Goal: Use online tool/utility

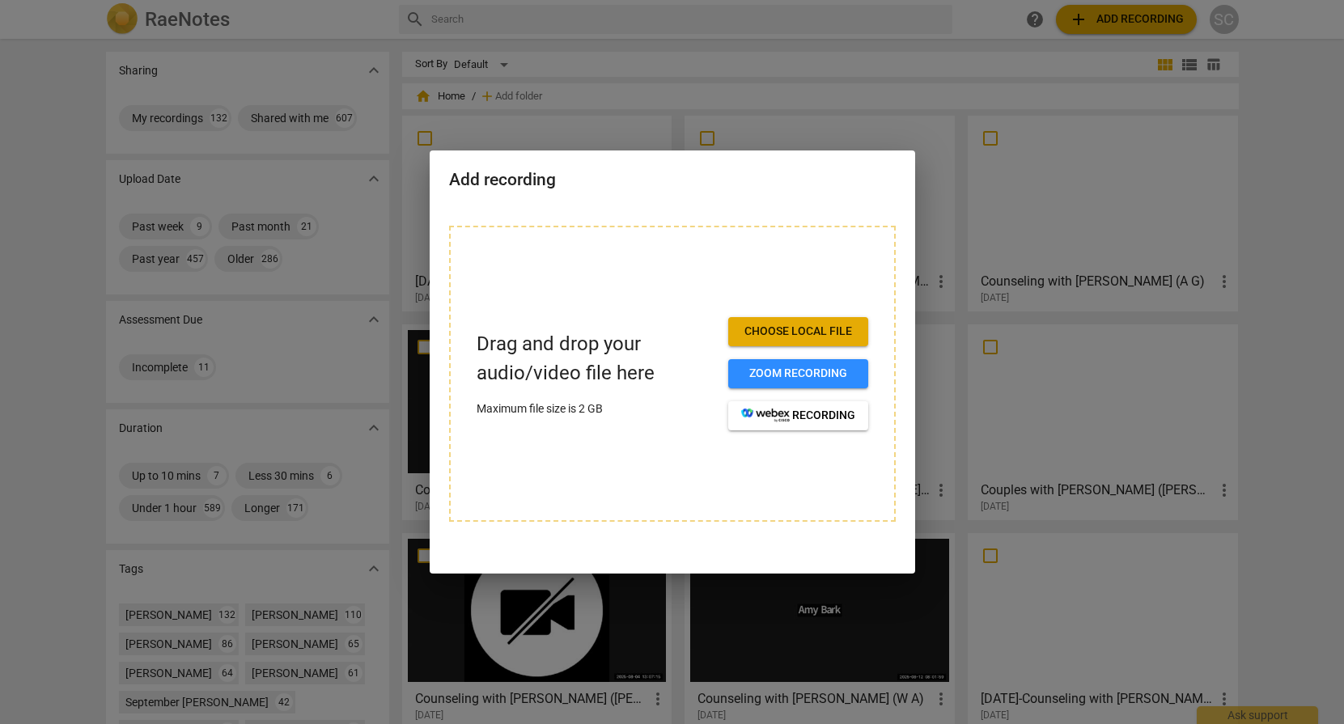
click at [794, 371] on span "Zoom recording" at bounding box center [798, 374] width 114 height 16
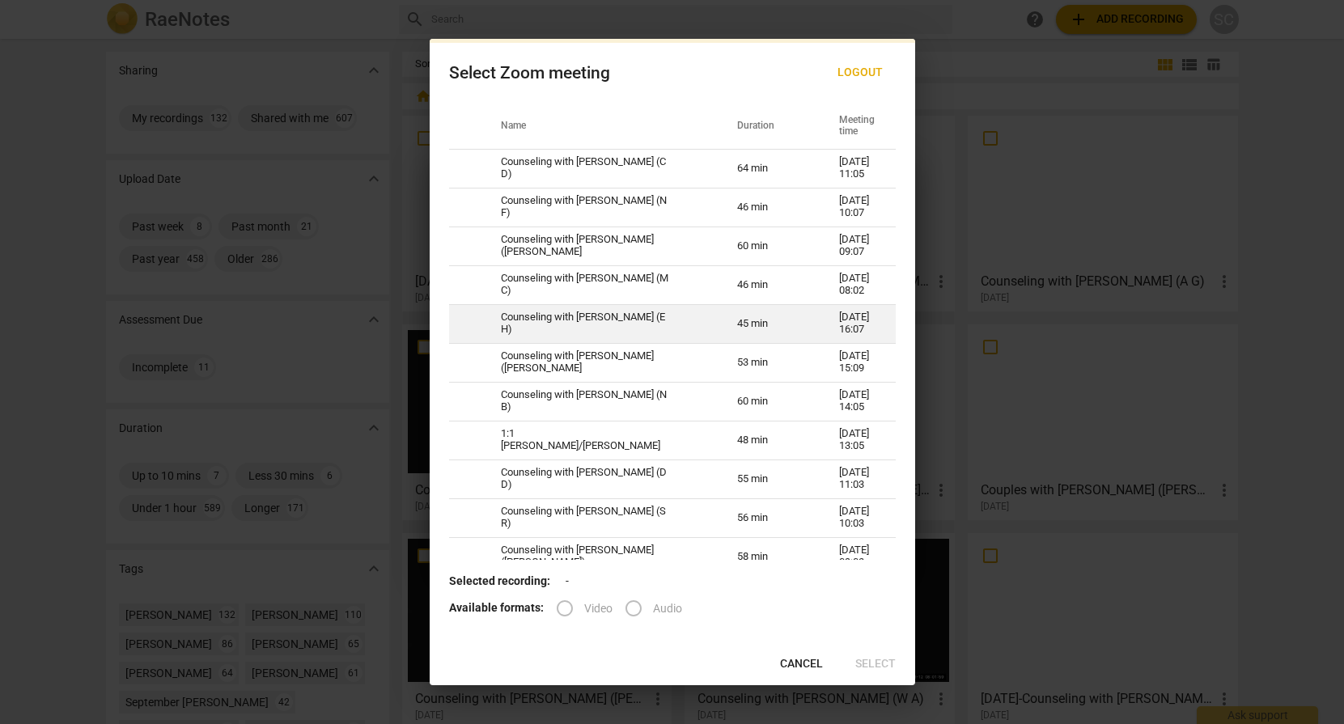
click at [562, 331] on td "Counseling with [PERSON_NAME] (E H)" at bounding box center [599, 323] width 236 height 39
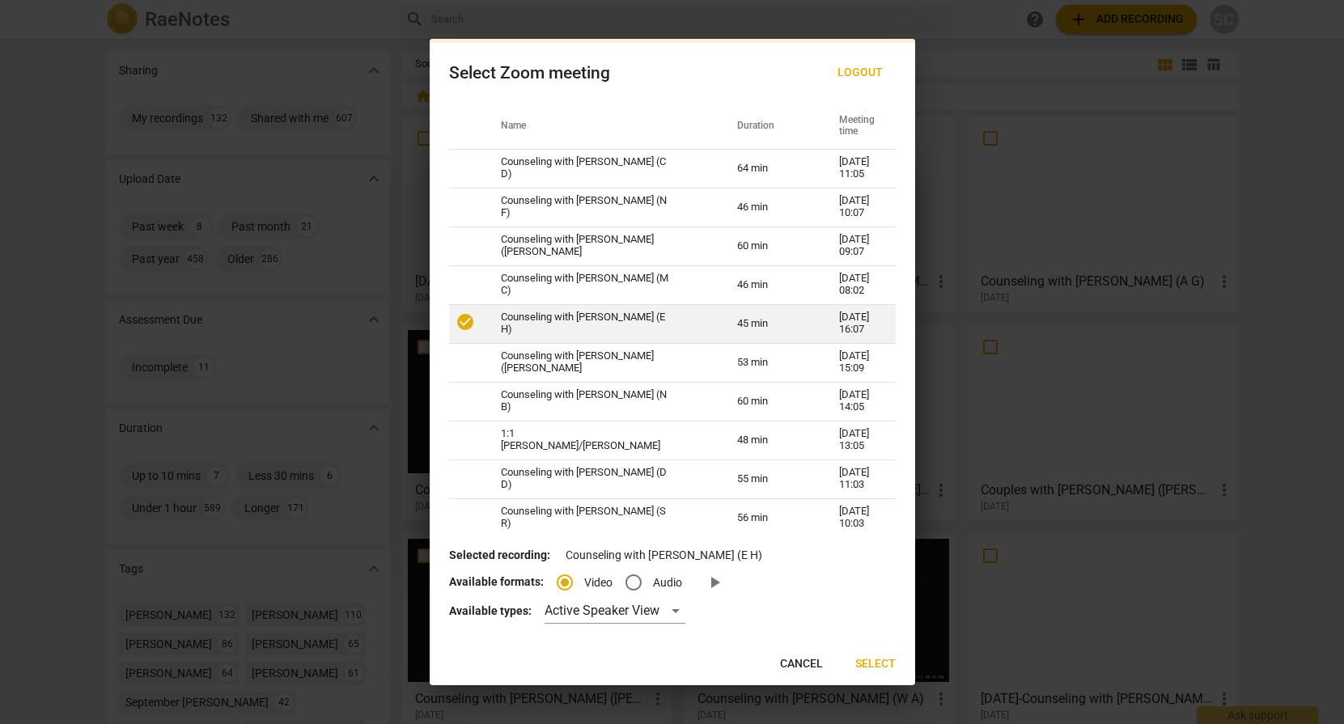
radio input "true"
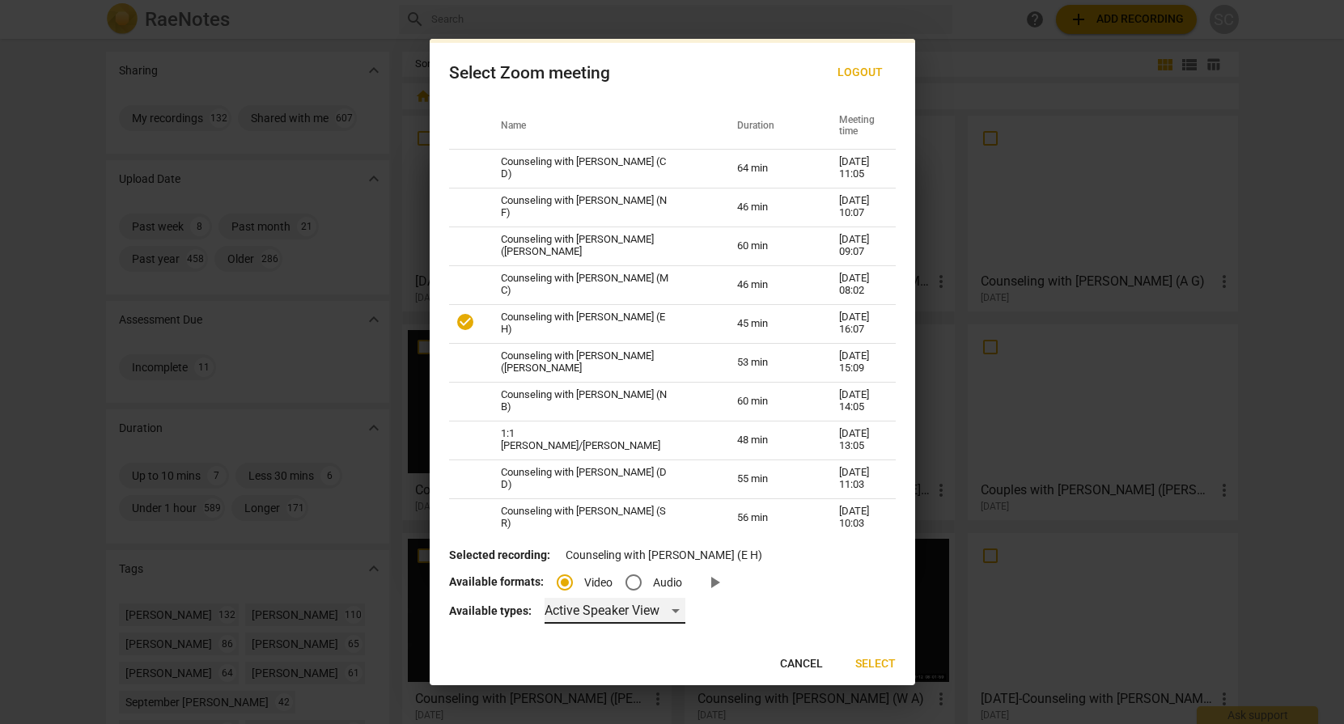
click at [670, 611] on div "Active Speaker View" at bounding box center [615, 611] width 141 height 26
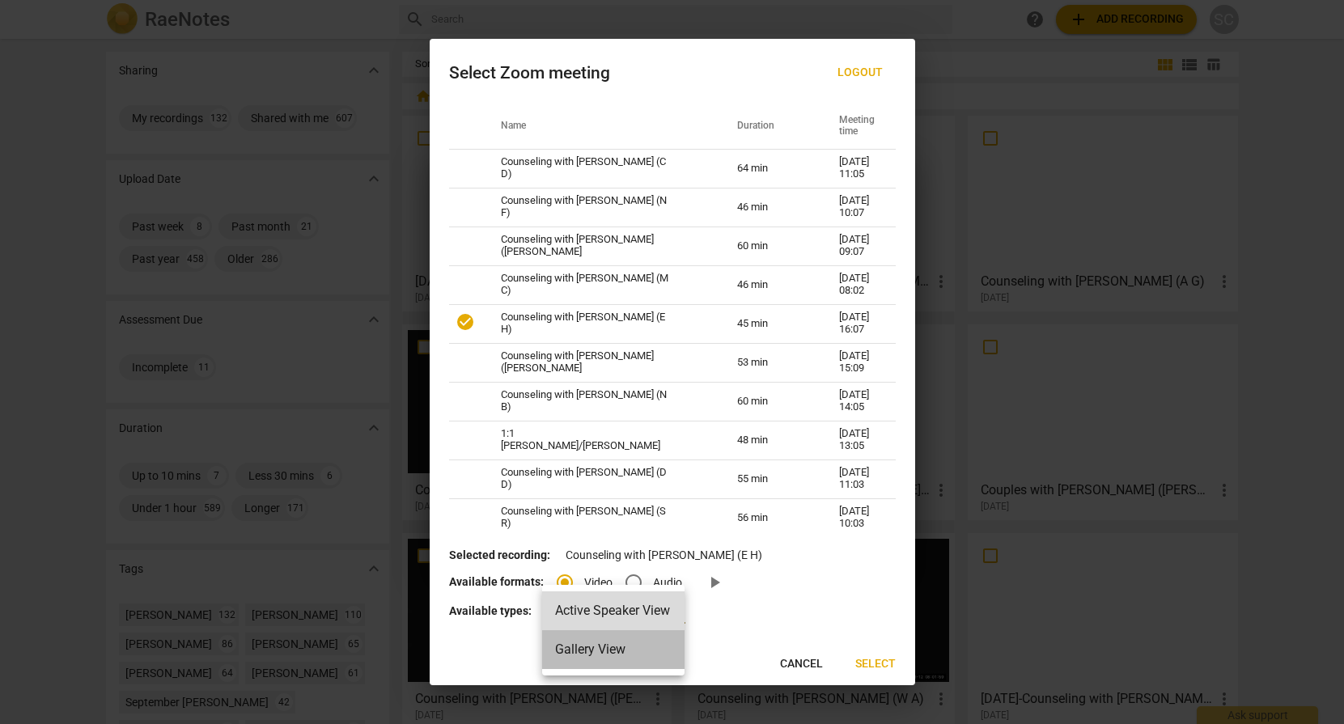
click at [591, 651] on li "Gallery View" at bounding box center [613, 649] width 142 height 39
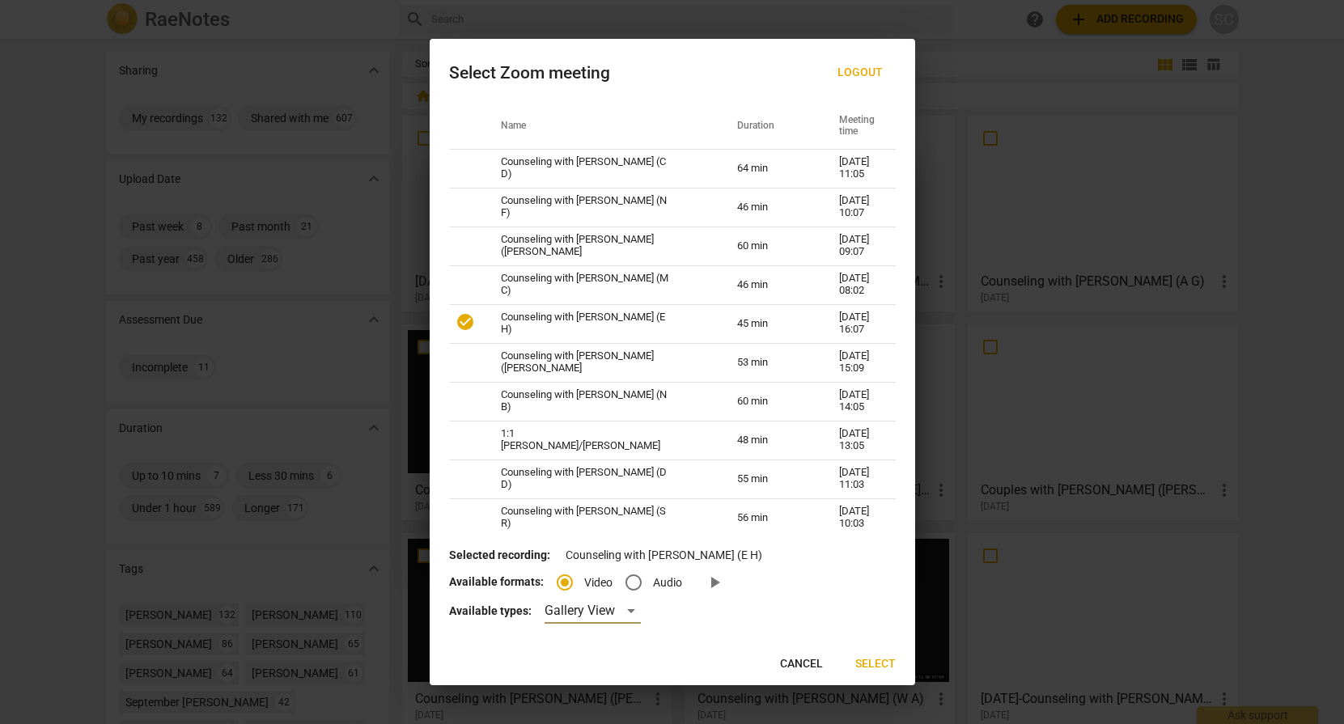
click at [877, 663] on span "Select" at bounding box center [875, 664] width 40 height 16
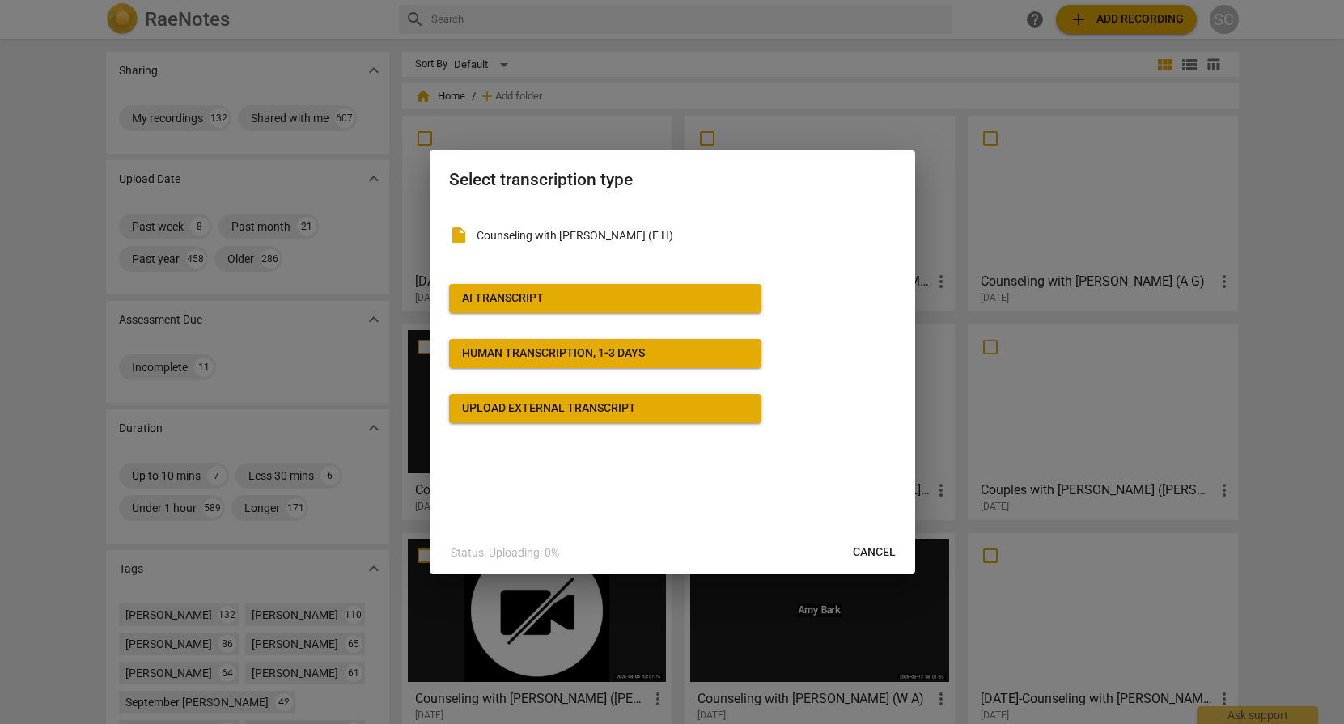
click at [503, 303] on div "AI Transcript" at bounding box center [503, 298] width 82 height 16
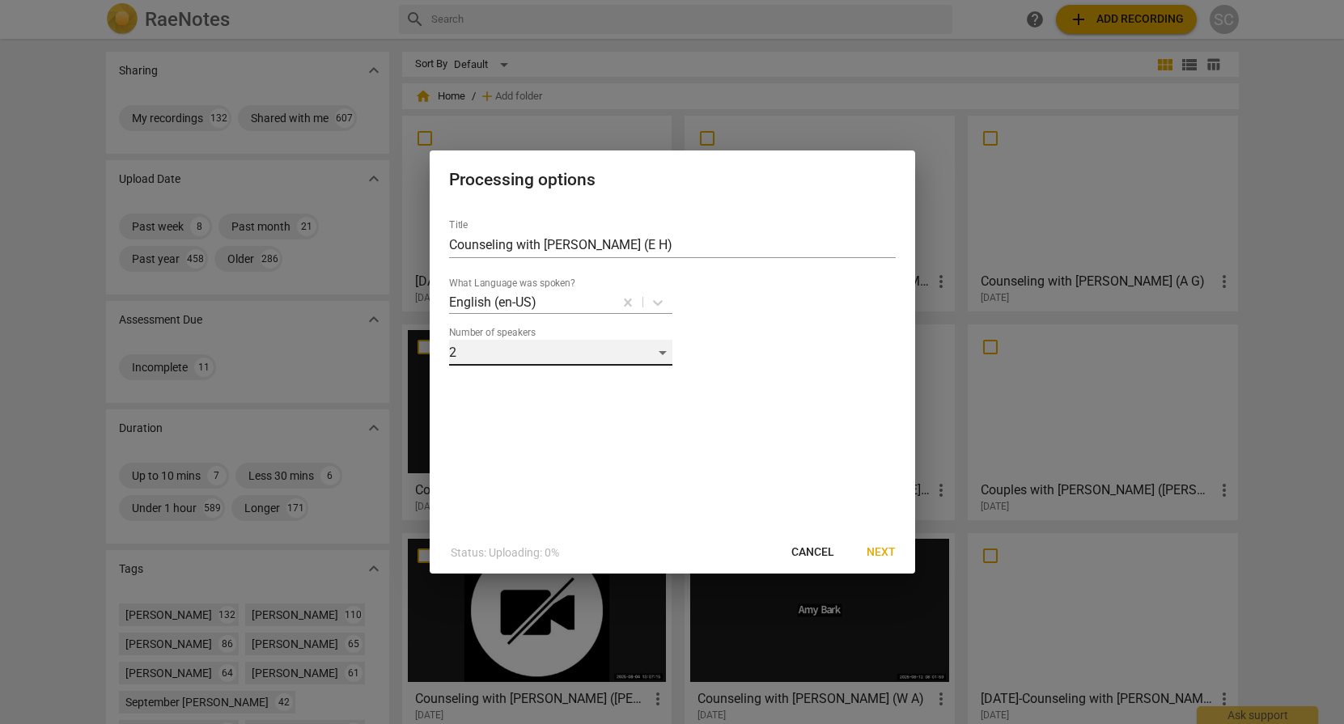
click at [578, 351] on div "2" at bounding box center [560, 353] width 223 height 26
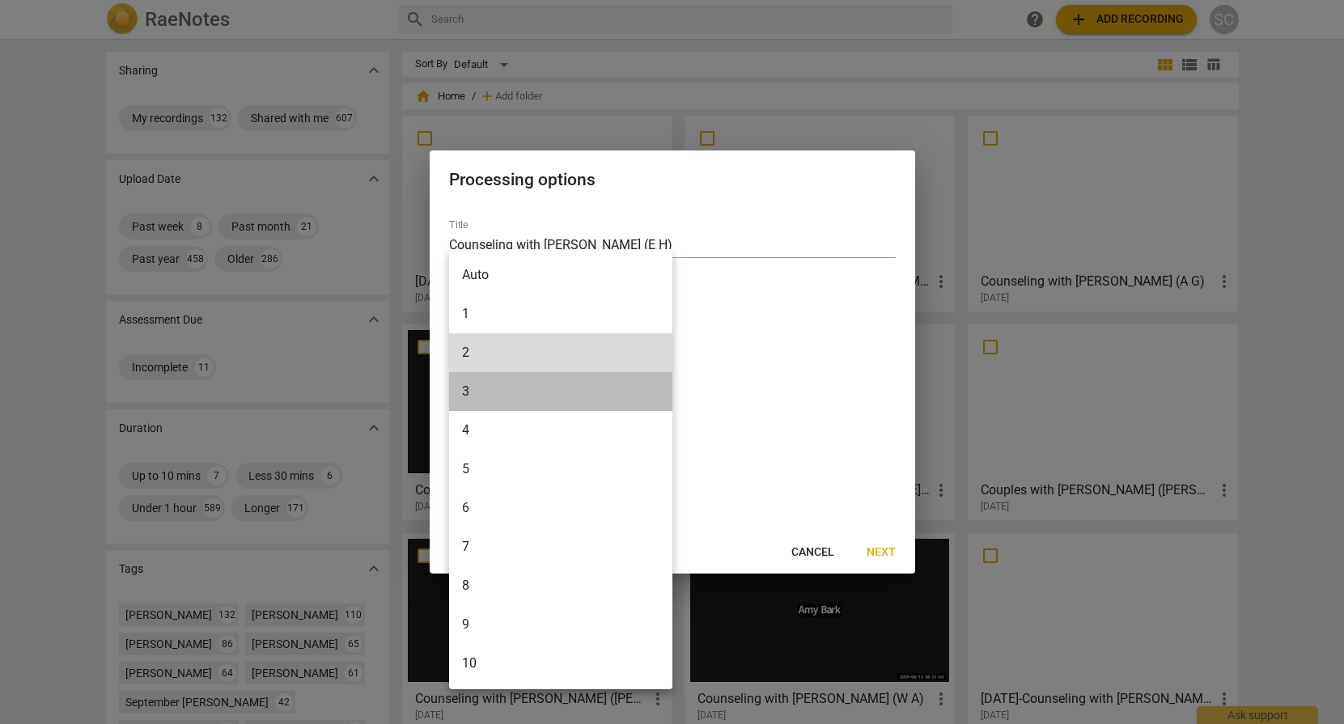
click at [507, 396] on li "3" at bounding box center [560, 391] width 223 height 39
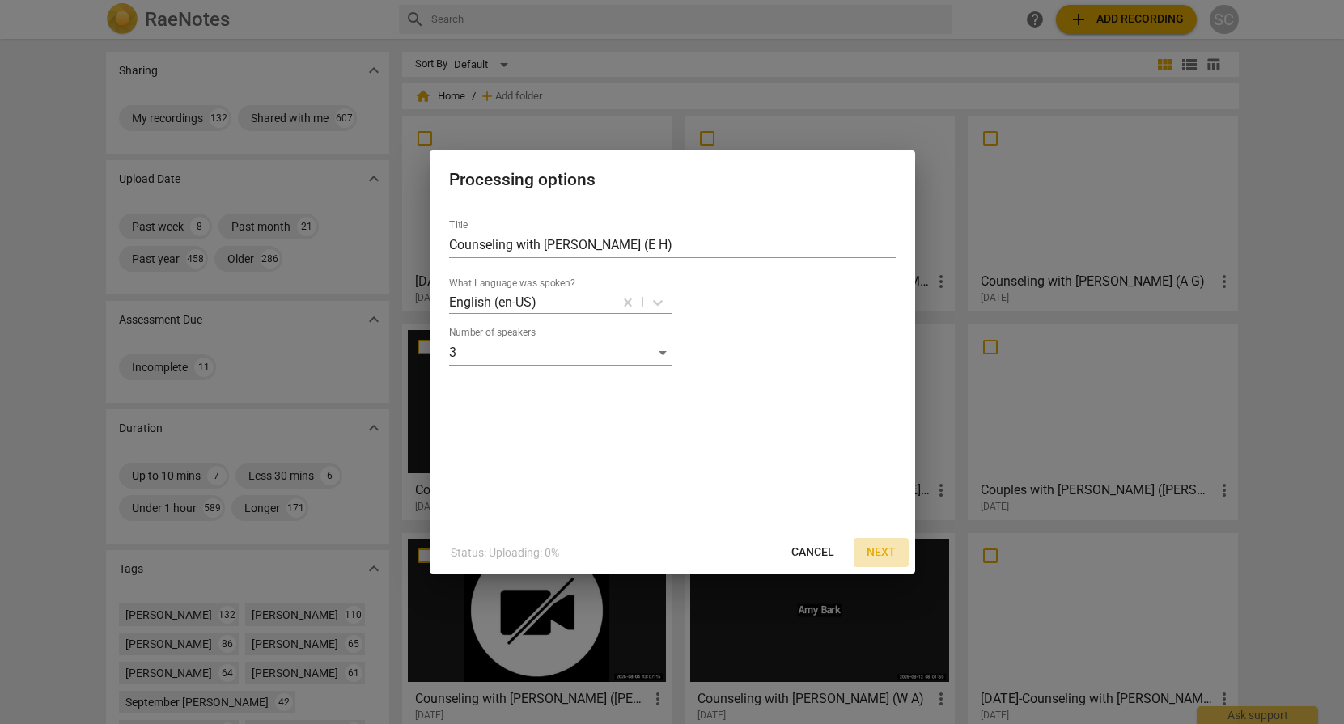
click at [888, 546] on span "Next" at bounding box center [881, 553] width 29 height 16
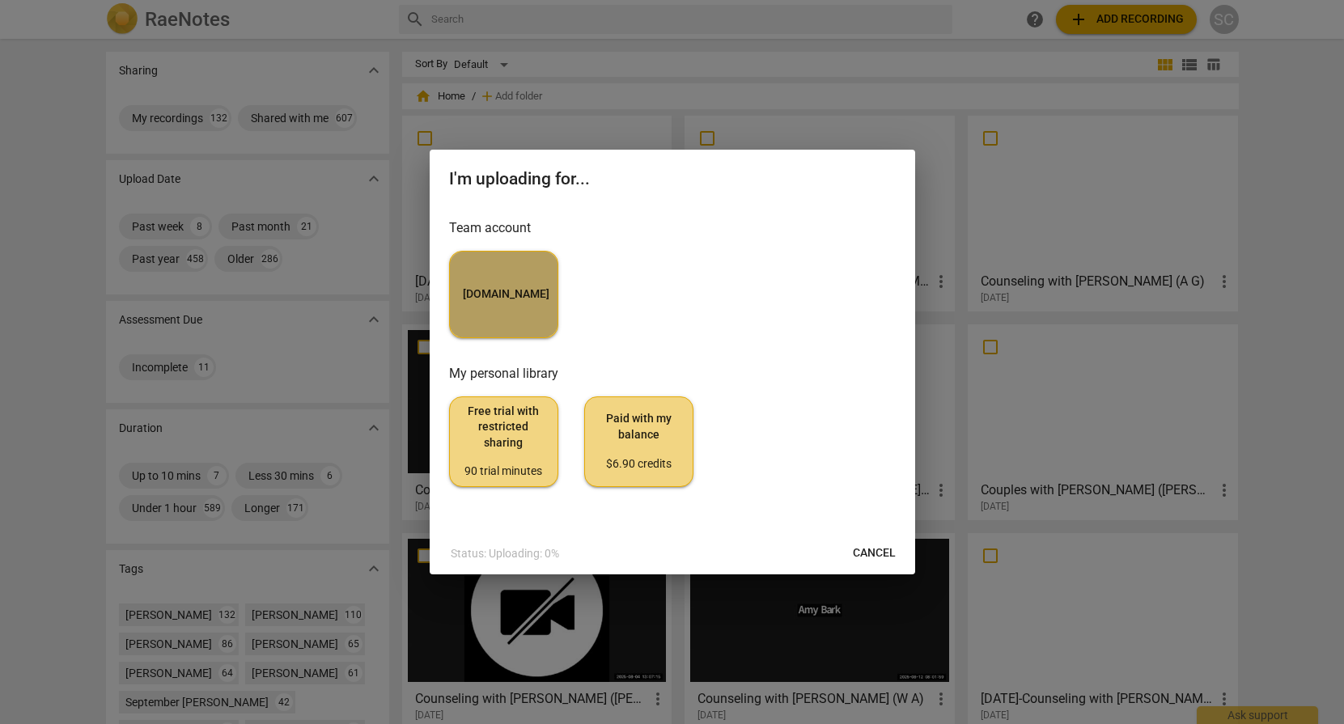
click at [503, 319] on button "[DOMAIN_NAME]" at bounding box center [503, 294] width 109 height 87
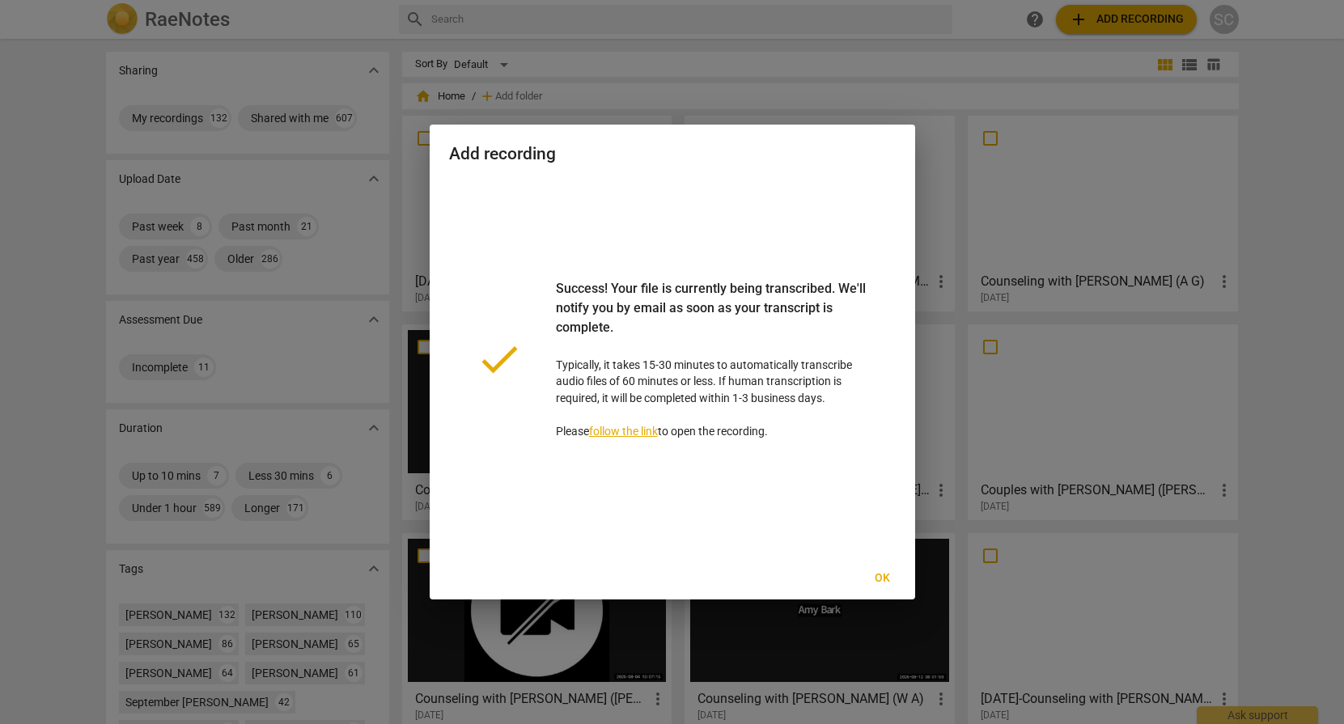
click at [634, 428] on link "follow the link" at bounding box center [623, 431] width 69 height 13
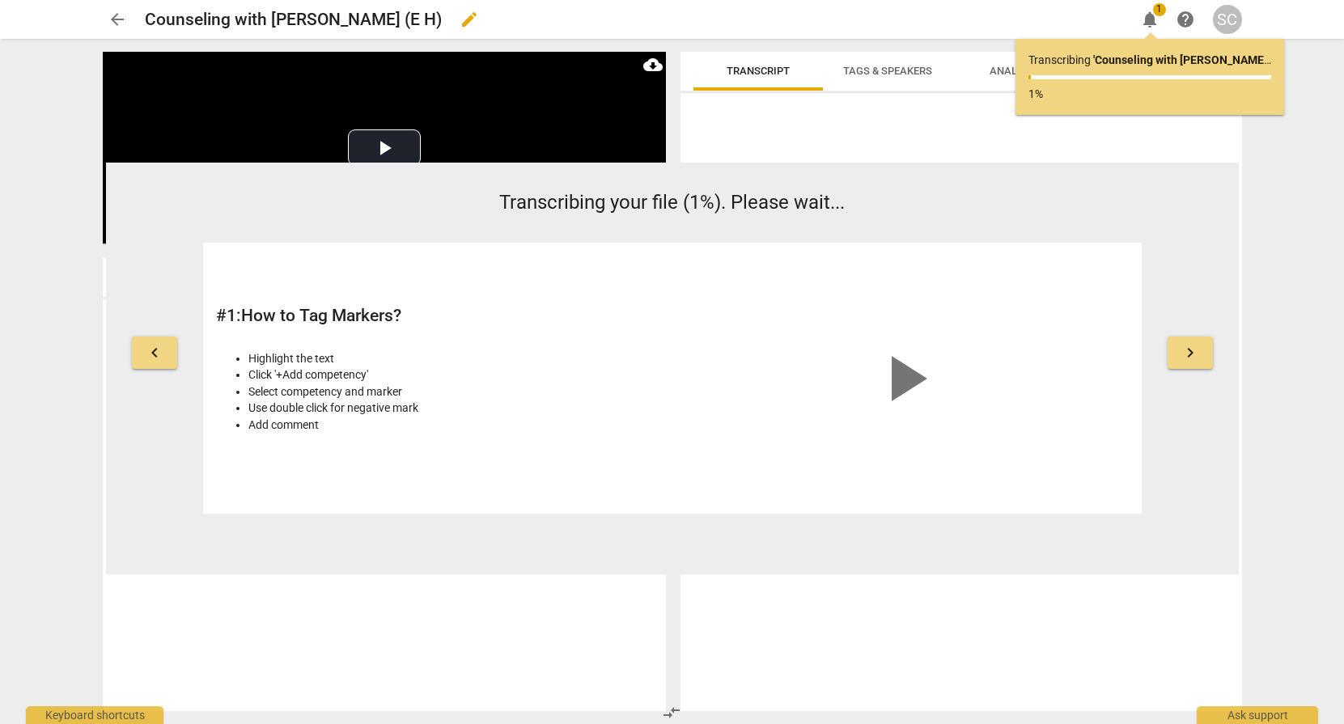
click at [460, 22] on span "edit" at bounding box center [469, 19] width 19 height 19
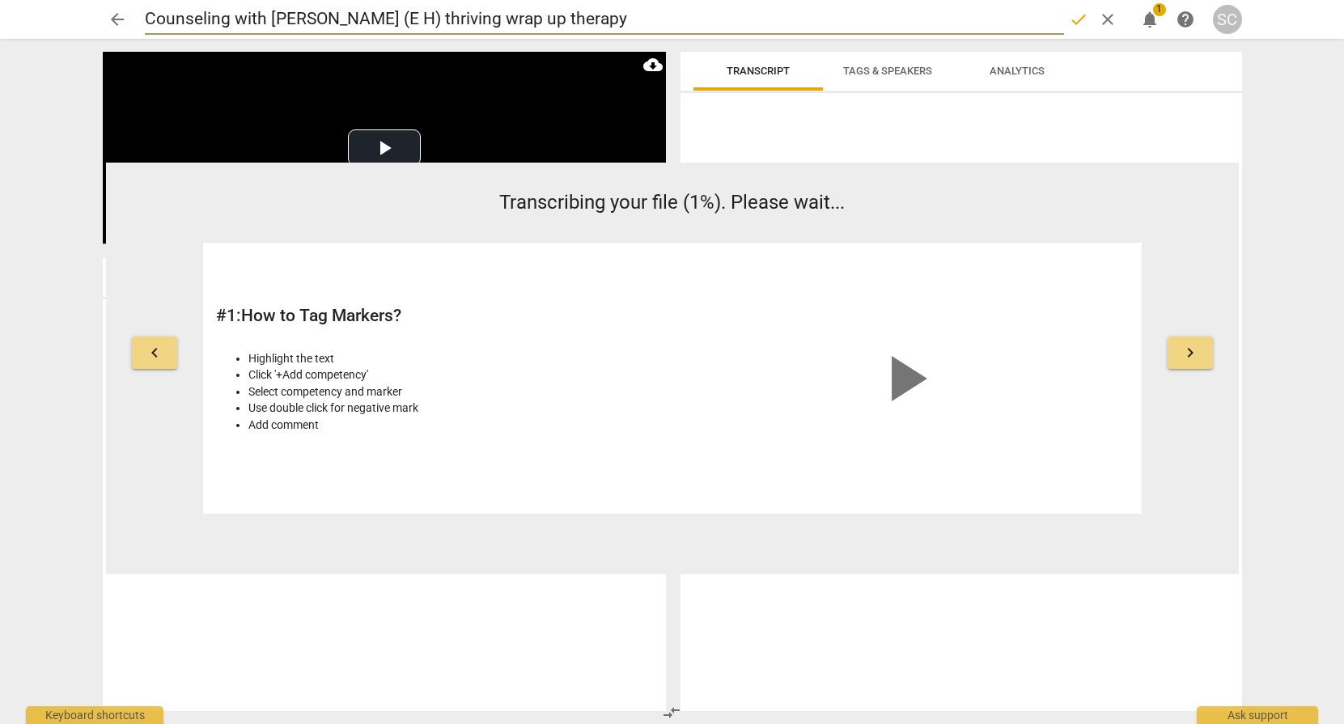
type input "Counseling with [PERSON_NAME] (E H) thriving wrap up therapy"
click at [1069, 23] on span "done" at bounding box center [1078, 19] width 19 height 19
